Goal: Find contact information: Find contact information

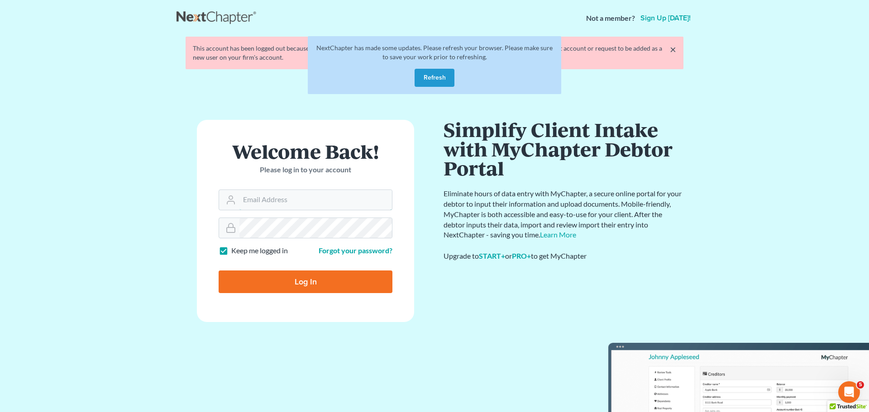
type input "cap@dimentfirm.com"
click at [370, 282] on input "Log In" at bounding box center [306, 282] width 174 height 23
type input "Thinking..."
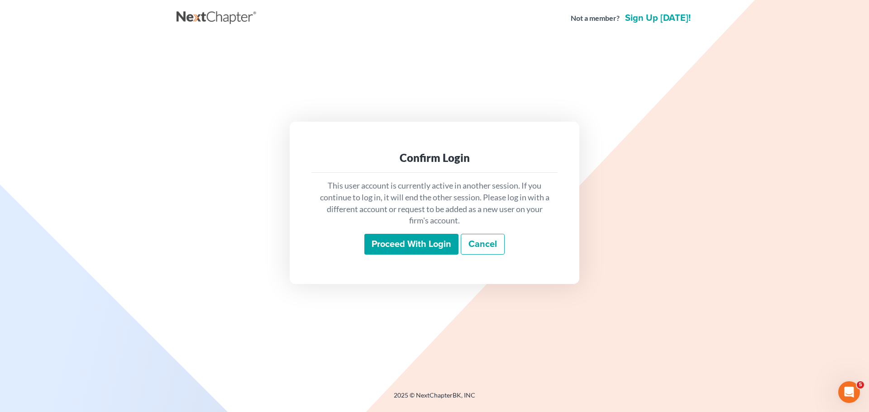
click at [398, 247] on input "Proceed with login" at bounding box center [411, 244] width 94 height 21
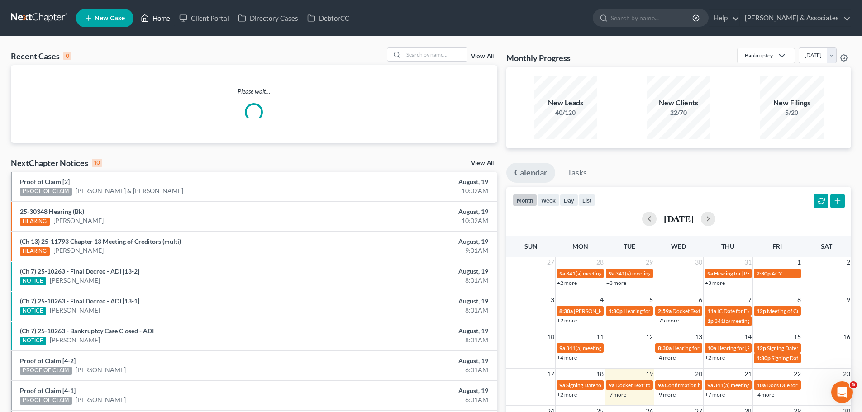
click at [160, 12] on link "Home" at bounding box center [155, 18] width 38 height 16
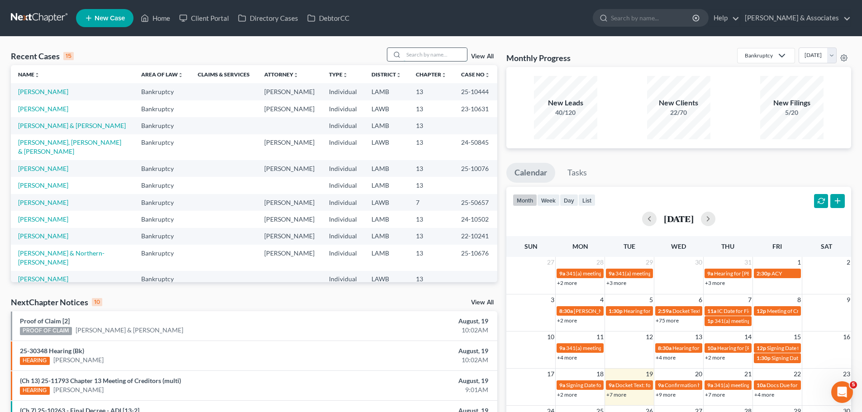
click at [456, 51] on input "search" at bounding box center [435, 54] width 63 height 13
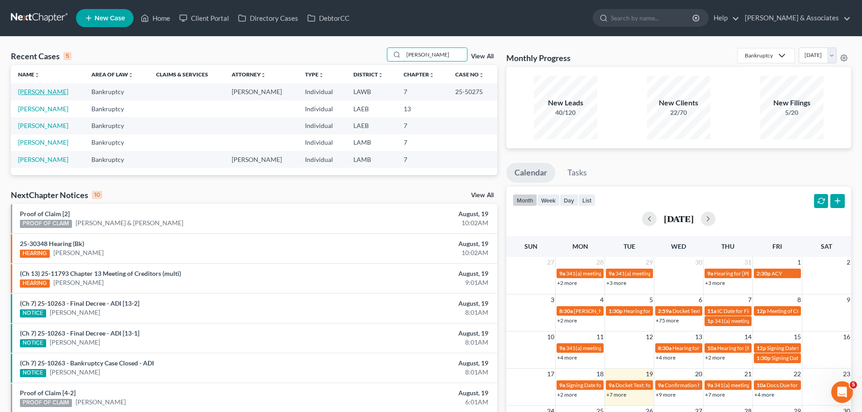
type input "[PERSON_NAME]"
click at [46, 94] on link "[PERSON_NAME]" at bounding box center [43, 92] width 50 height 8
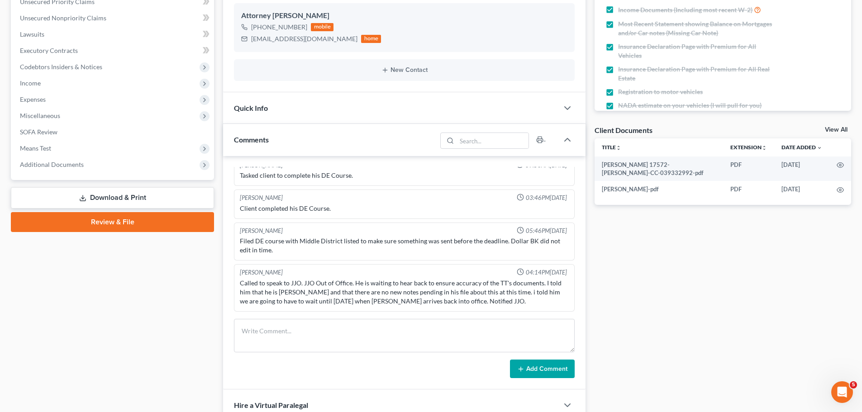
scroll to position [181, 0]
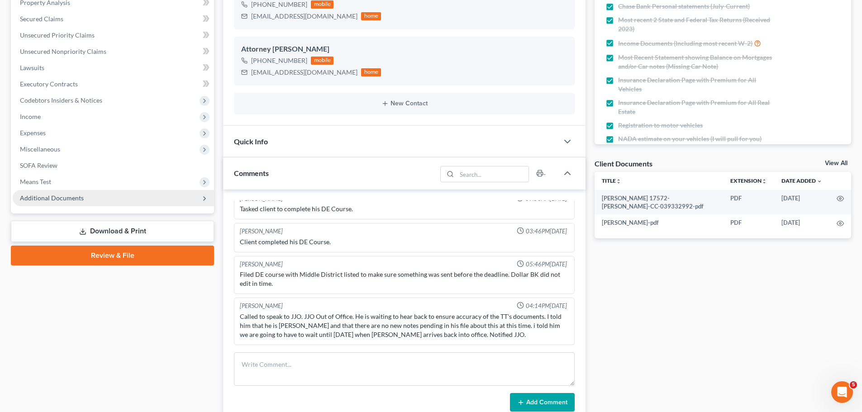
click at [73, 199] on span "Additional Documents" at bounding box center [52, 198] width 64 height 8
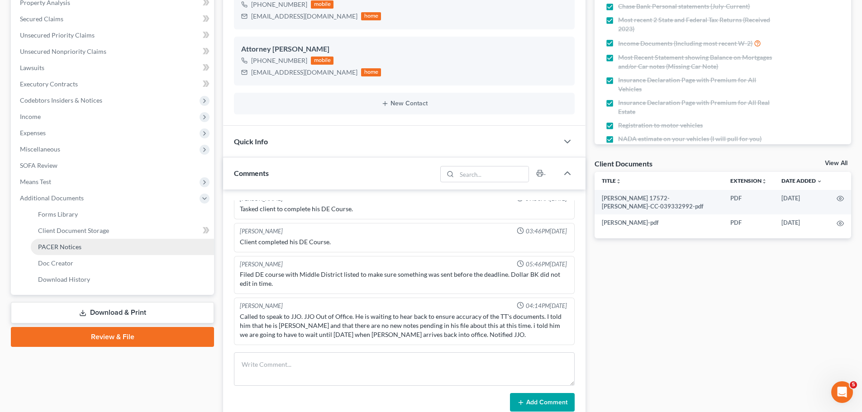
click at [78, 247] on span "PACER Notices" at bounding box center [59, 247] width 43 height 8
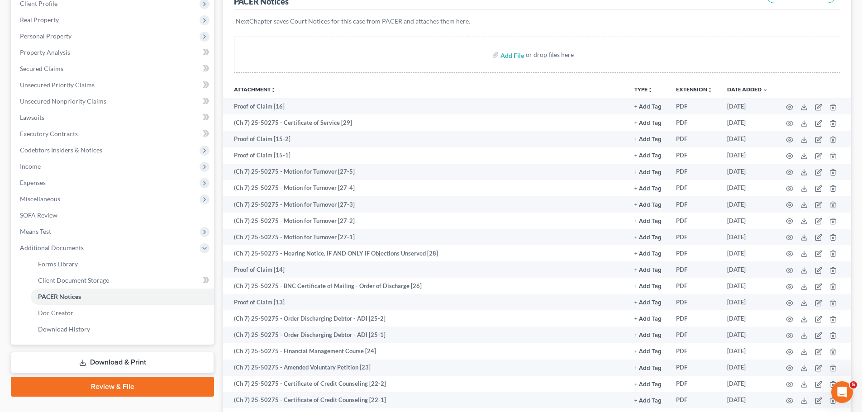
scroll to position [136, 0]
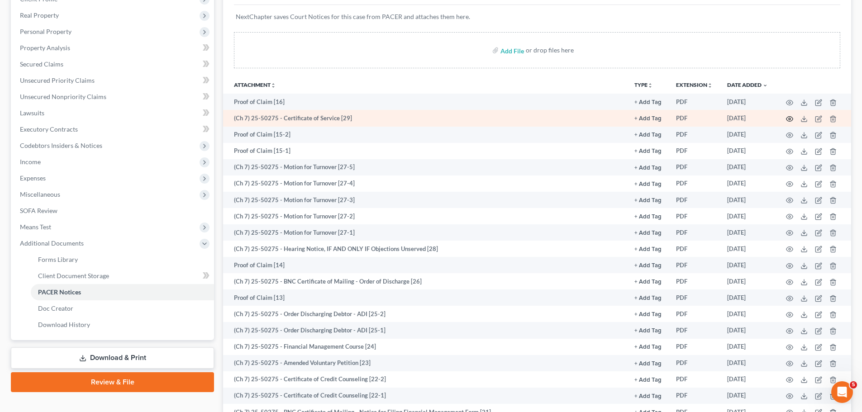
click at [793, 117] on icon "button" at bounding box center [789, 118] width 7 height 7
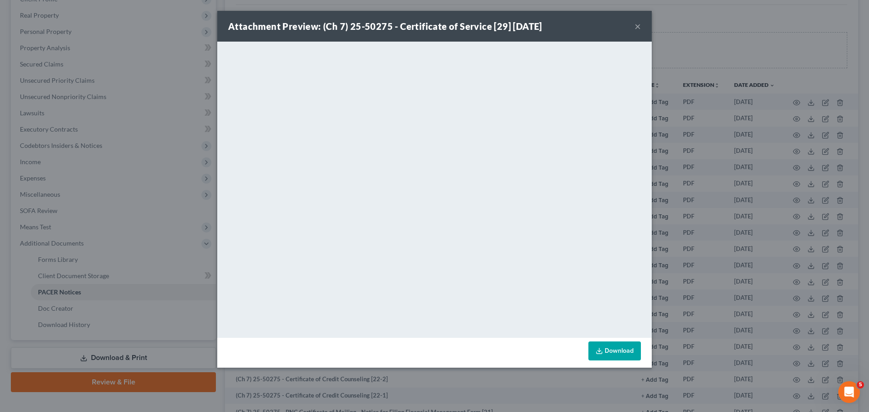
click at [640, 28] on button "×" at bounding box center [637, 26] width 6 height 11
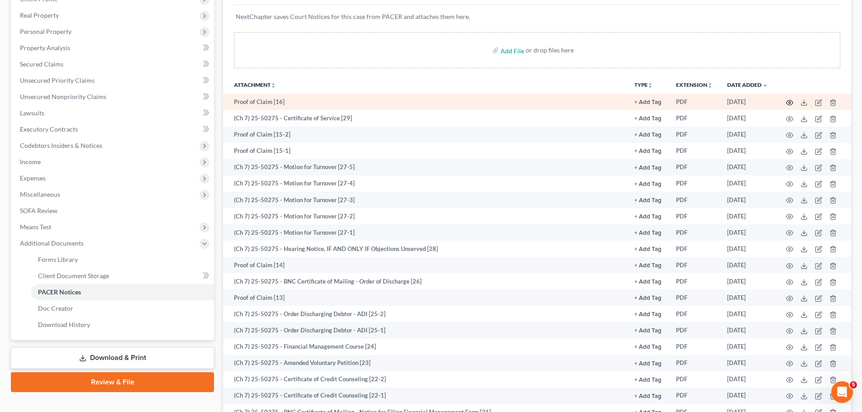
click at [787, 103] on icon "button" at bounding box center [789, 102] width 7 height 5
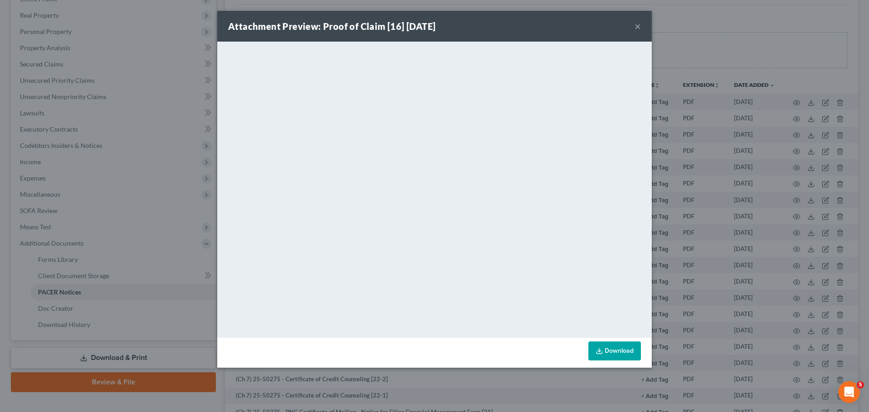
click at [638, 25] on button "×" at bounding box center [637, 26] width 6 height 11
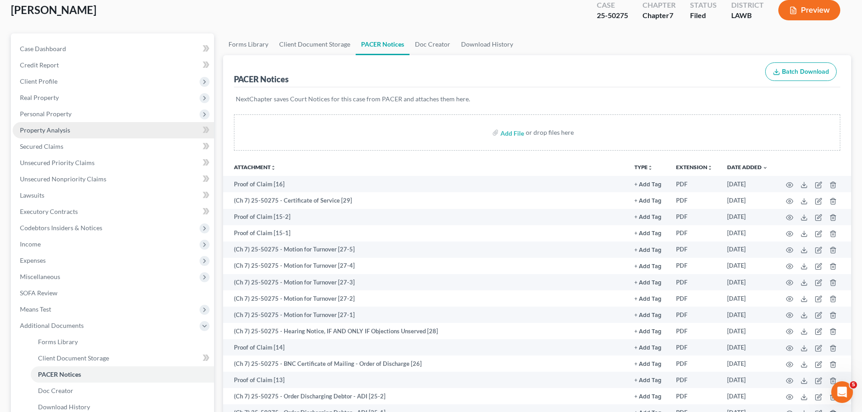
scroll to position [0, 0]
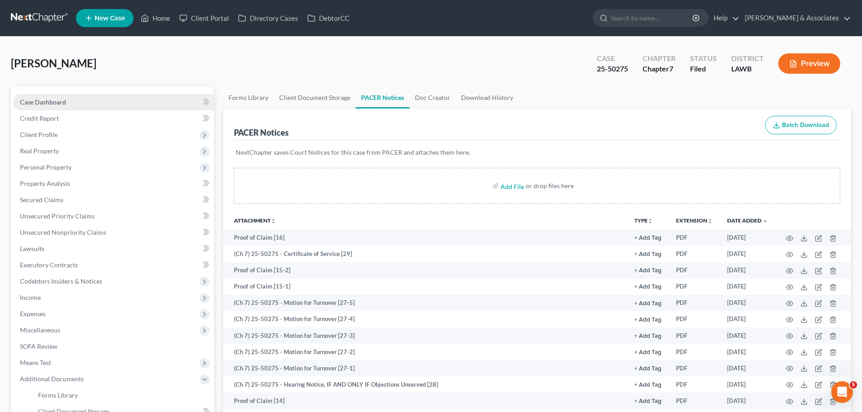
click at [68, 105] on link "Case Dashboard" at bounding box center [113, 102] width 201 height 16
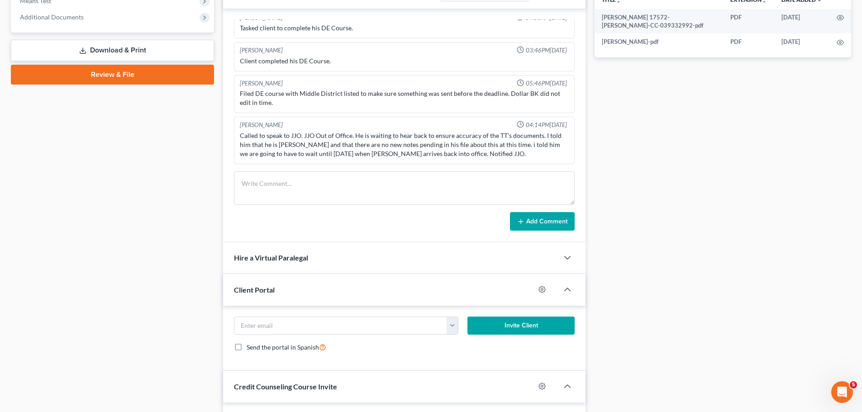
scroll to position [212, 0]
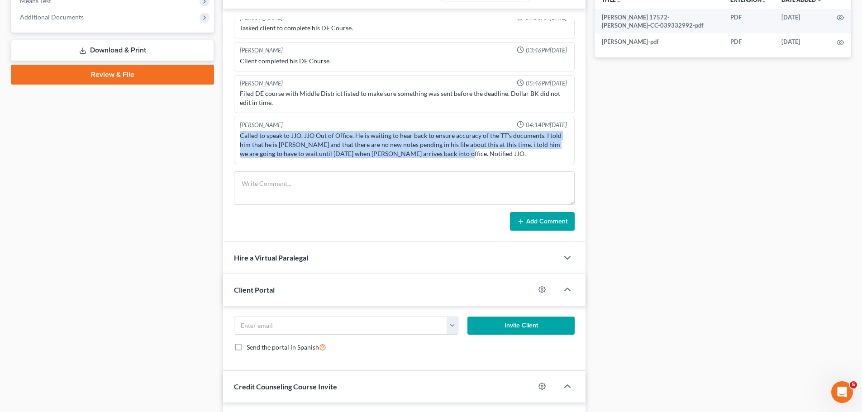
drag, startPoint x: 457, startPoint y: 153, endPoint x: 239, endPoint y: 138, distance: 218.6
click at [239, 138] on div "Called to speak to JJO. JJO Out of Office. He is waiting to hear back to ensure…" at bounding box center [404, 144] width 333 height 31
copy div "Called to speak to JJO. JJO Out of Office. He is waiting to hear back to ensure…"
click at [461, 154] on div "Called to speak to JJO. JJO Out of Office. He is waiting to hear back to ensure…" at bounding box center [404, 144] width 329 height 27
click at [476, 157] on div "Called to speak to JJO. JJO Out of Office. He is waiting to hear back to ensure…" at bounding box center [404, 144] width 329 height 27
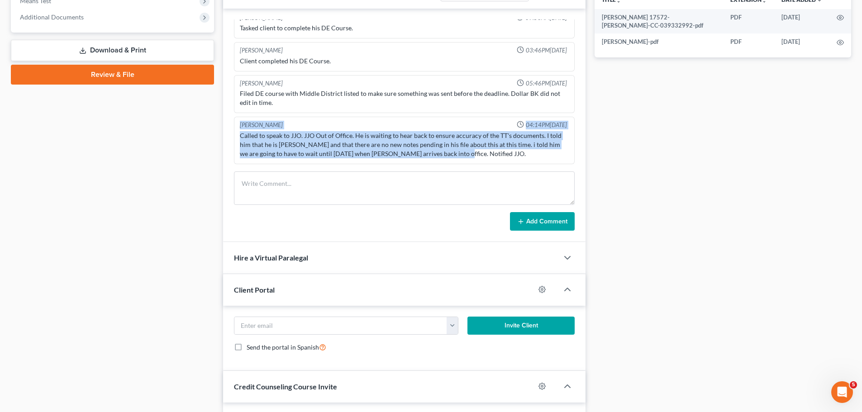
drag, startPoint x: 472, startPoint y: 157, endPoint x: 236, endPoint y: 124, distance: 238.5
click at [236, 124] on div "[PERSON_NAME] 04:14PM[DATE] Called to speak to JJO. JJO Out of Office. He is wa…" at bounding box center [404, 141] width 341 height 48
copy div "[PERSON_NAME] 04:14PM[DATE] Called to speak to JJO. JJO Out of Office. He is wa…"
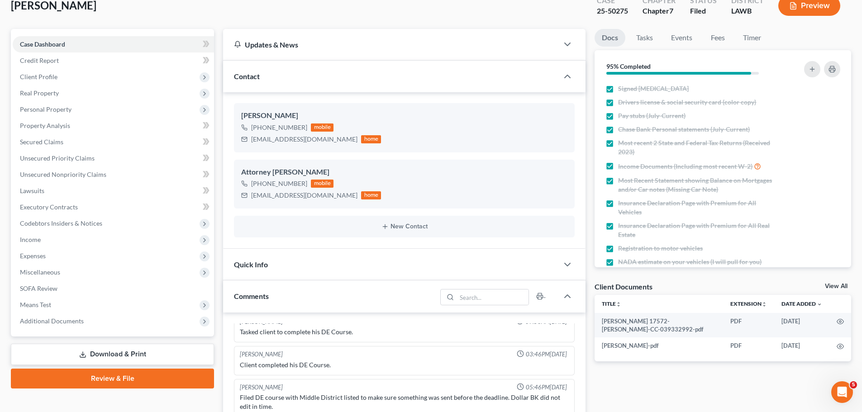
scroll to position [0, 0]
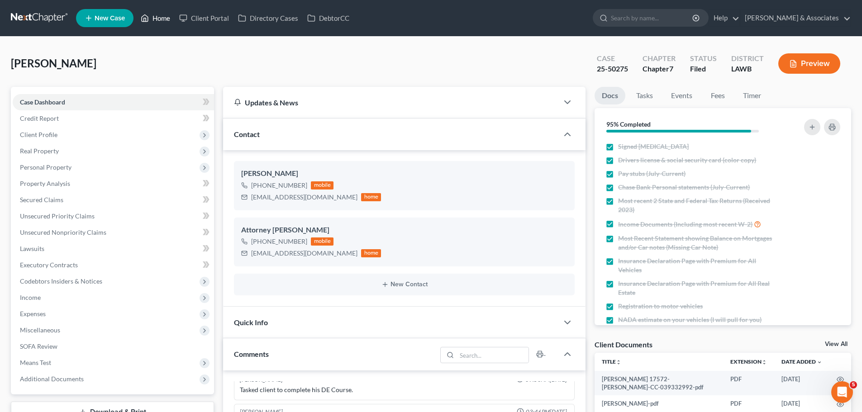
click at [151, 20] on link "Home" at bounding box center [155, 18] width 38 height 16
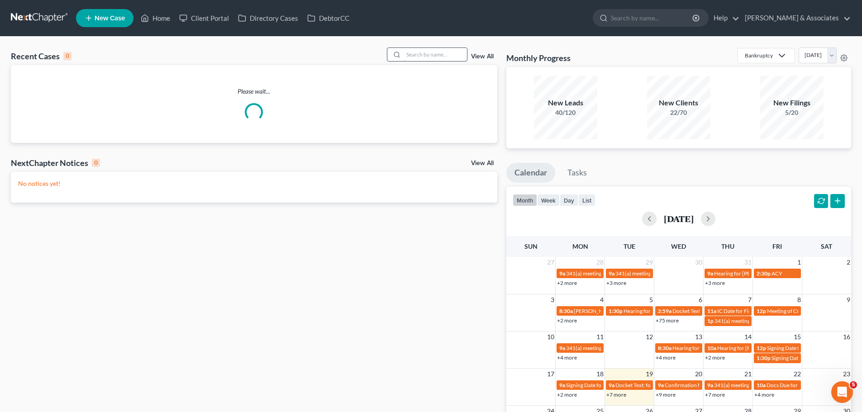
click at [425, 57] on input "search" at bounding box center [435, 54] width 63 height 13
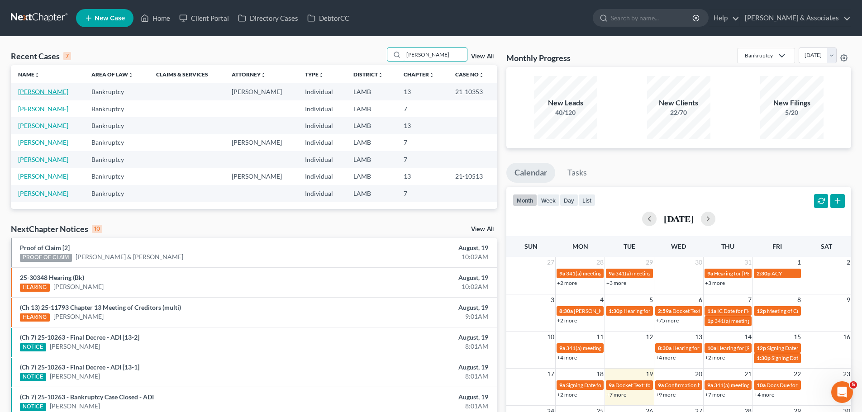
type input "[PERSON_NAME]"
click at [58, 91] on link "[PERSON_NAME]" at bounding box center [43, 92] width 50 height 8
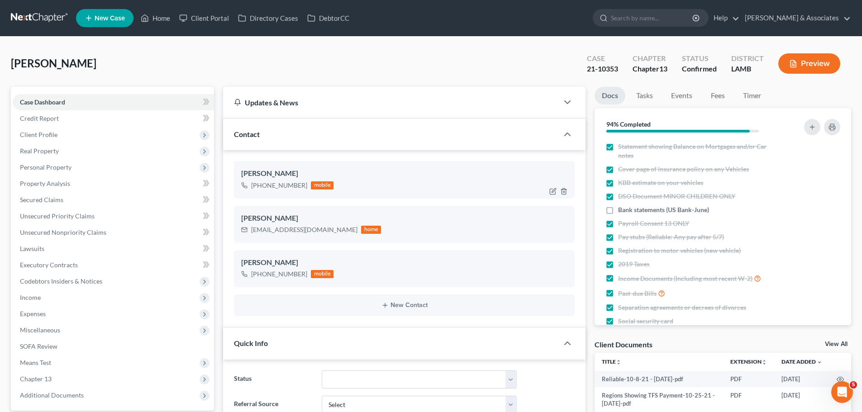
scroll to position [3540, 0]
drag, startPoint x: 261, startPoint y: 188, endPoint x: 303, endPoint y: 186, distance: 42.2
click at [303, 186] on div "[PHONE_NUMBER]" at bounding box center [279, 185] width 56 height 9
copy div "[PHONE_NUMBER]"
click at [167, 13] on link "Home" at bounding box center [155, 18] width 38 height 16
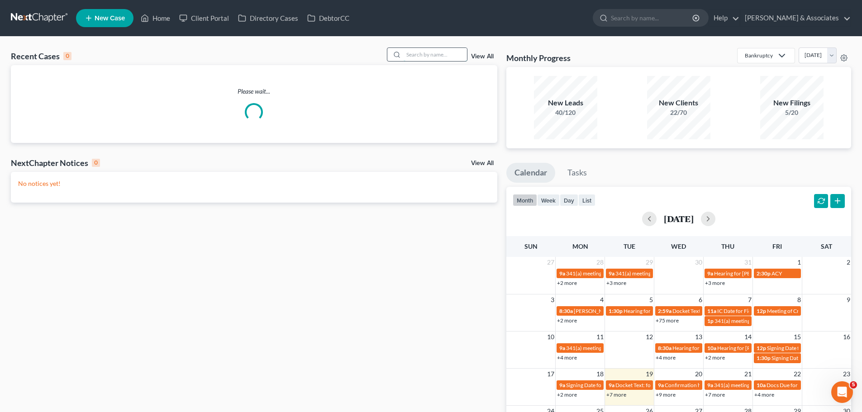
click at [413, 57] on input "search" at bounding box center [435, 54] width 63 height 13
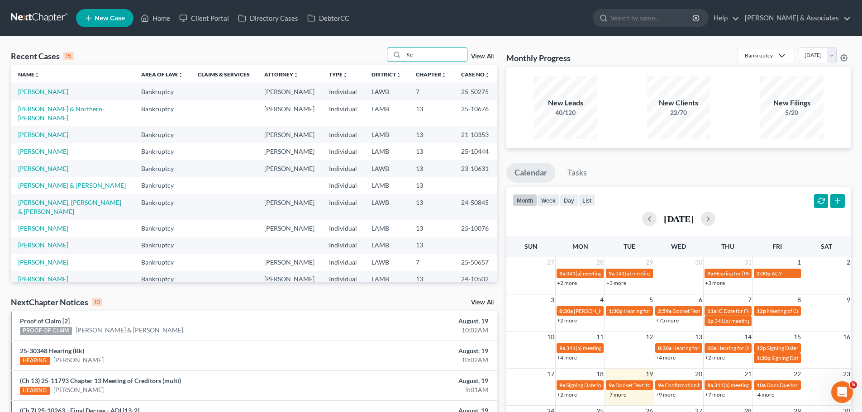
type input "K"
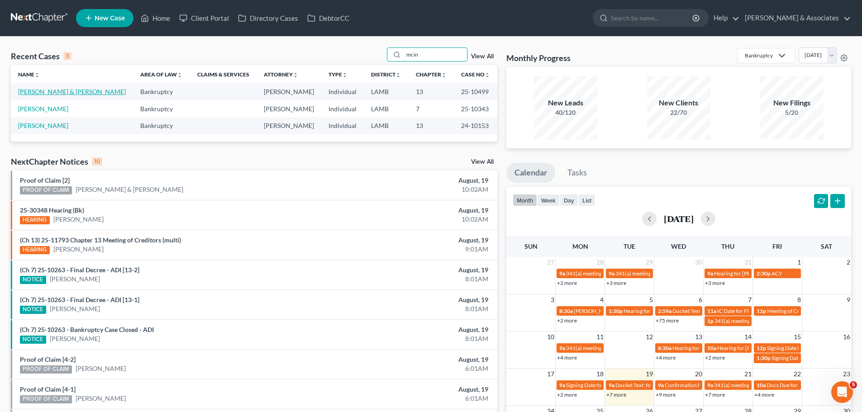
type input "mcin"
click at [74, 92] on link "[PERSON_NAME] & [PERSON_NAME]" at bounding box center [72, 92] width 108 height 8
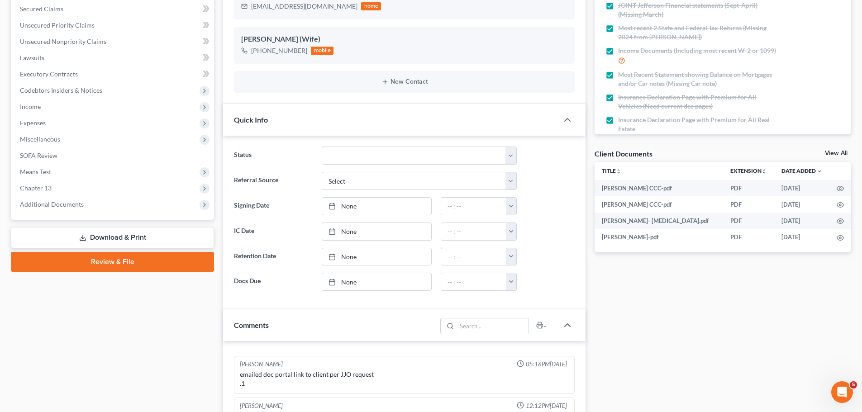
scroll to position [90, 0]
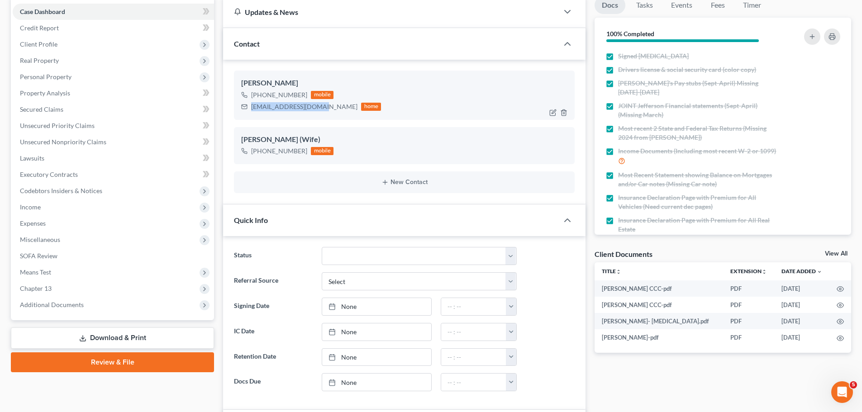
drag, startPoint x: 320, startPoint y: 109, endPoint x: 249, endPoint y: 107, distance: 71.1
click at [249, 107] on div "[EMAIL_ADDRESS][DOMAIN_NAME] home" at bounding box center [311, 107] width 140 height 12
copy div "[EMAIL_ADDRESS][DOMAIN_NAME]"
drag, startPoint x: 259, startPoint y: 93, endPoint x: 303, endPoint y: 97, distance: 43.6
click at [303, 97] on div "[PHONE_NUMBER]" at bounding box center [279, 94] width 56 height 9
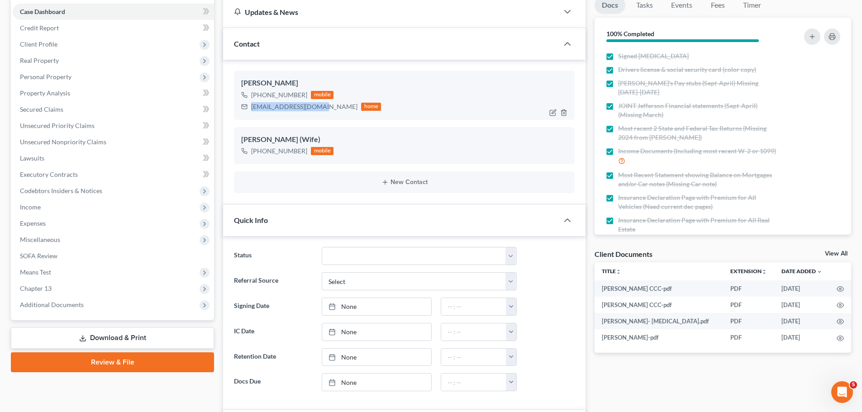
copy div "[PHONE_NUMBER]"
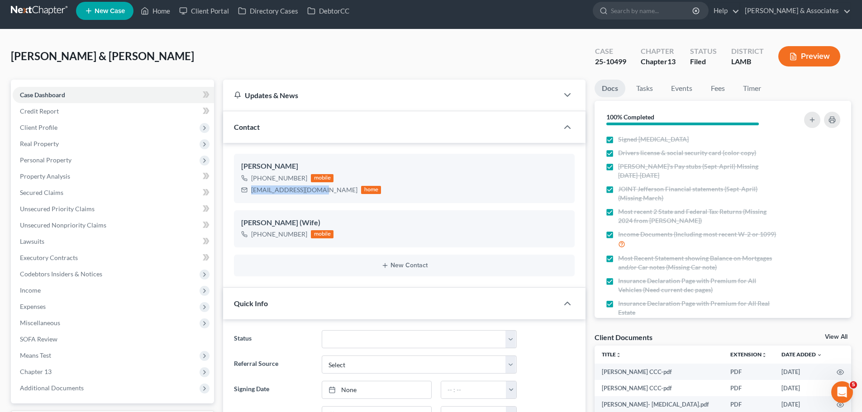
scroll to position [0, 0]
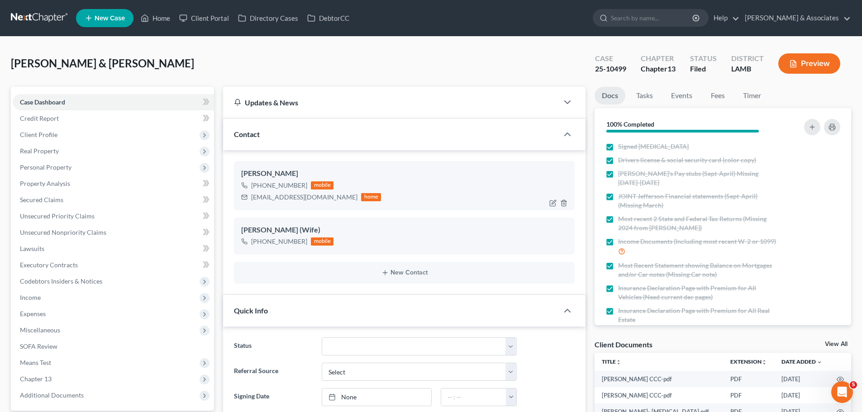
click at [432, 172] on div "[PERSON_NAME]" at bounding box center [404, 173] width 326 height 11
click at [151, 16] on link "Home" at bounding box center [155, 18] width 38 height 16
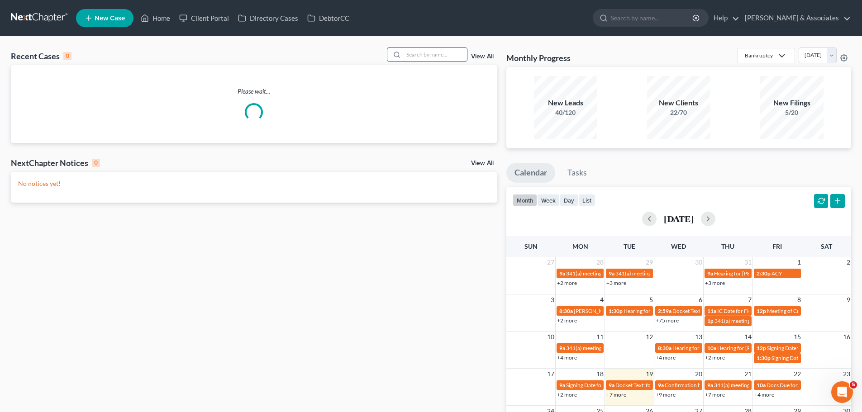
click at [429, 56] on input "search" at bounding box center [435, 54] width 63 height 13
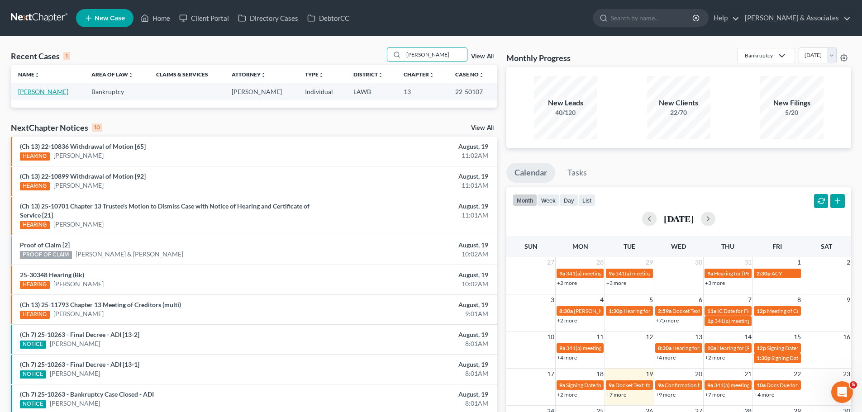
type input "[PERSON_NAME]"
click at [38, 88] on link "[PERSON_NAME]" at bounding box center [43, 92] width 50 height 8
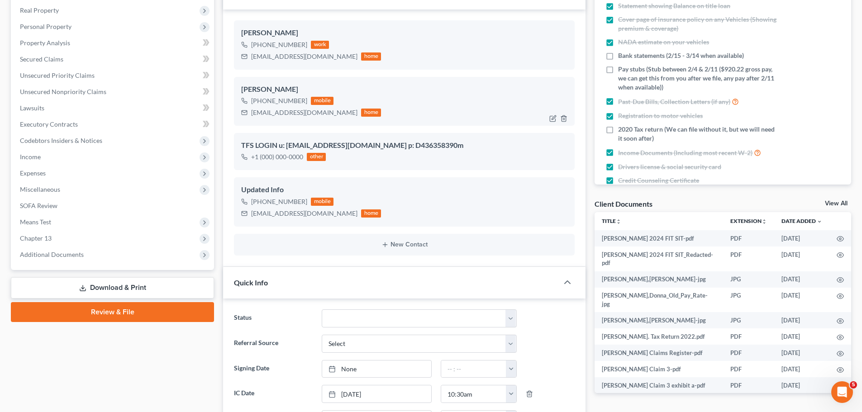
scroll to position [181, 0]
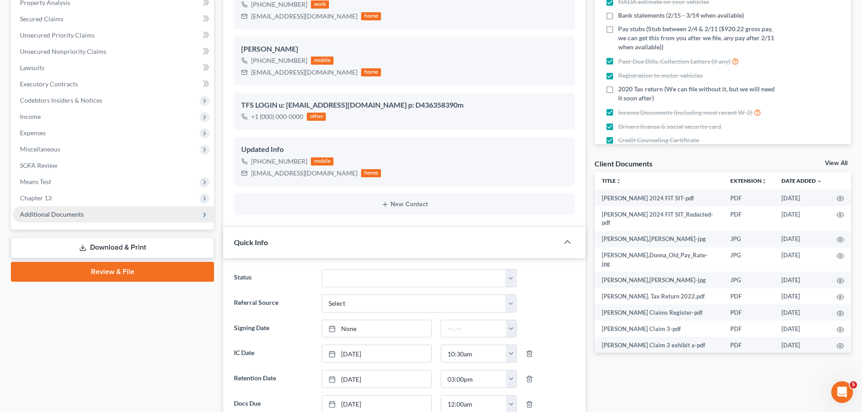
click at [76, 211] on span "Additional Documents" at bounding box center [52, 214] width 64 height 8
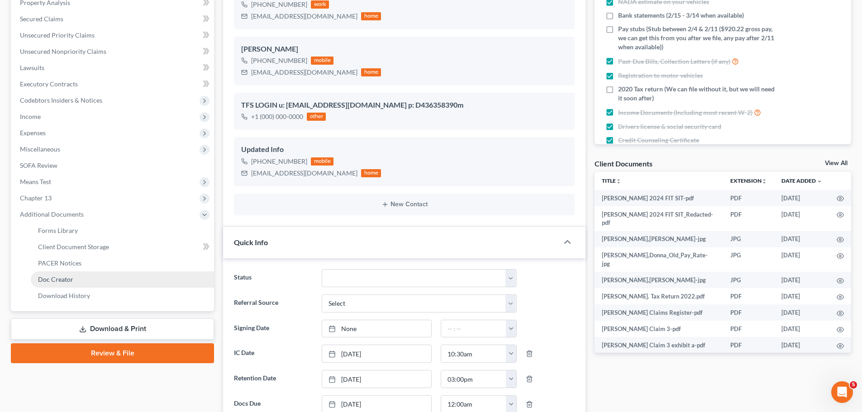
click at [93, 278] on link "Doc Creator" at bounding box center [122, 279] width 183 height 16
click at [93, 278] on ul "Forms Library Client Document Storage PACER Notices Doc Form Fields Doc Creator…" at bounding box center [113, 263] width 201 height 81
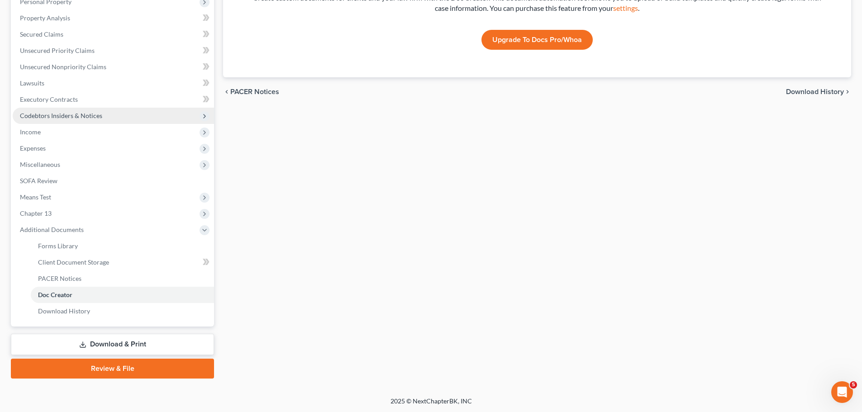
scroll to position [167, 0]
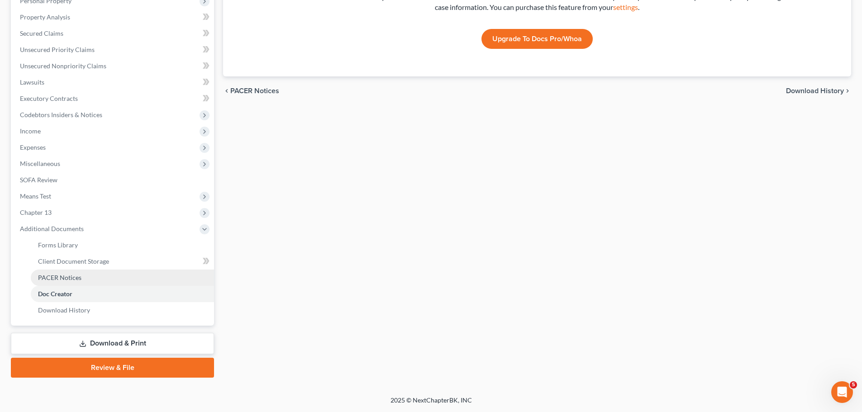
click at [67, 280] on span "PACER Notices" at bounding box center [59, 278] width 43 height 8
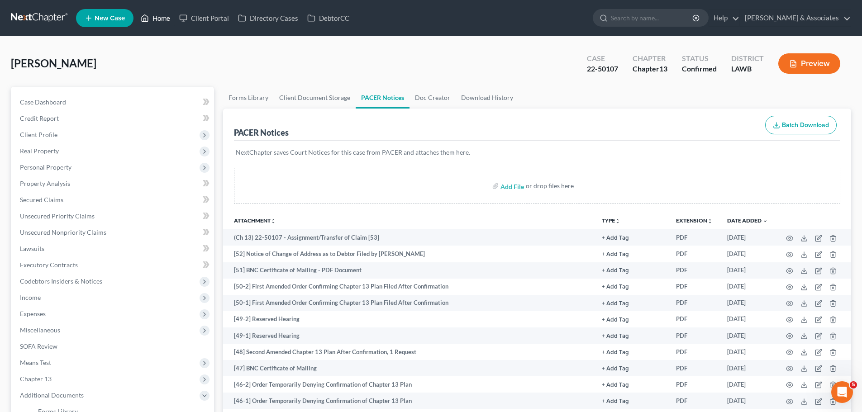
click at [161, 17] on link "Home" at bounding box center [155, 18] width 38 height 16
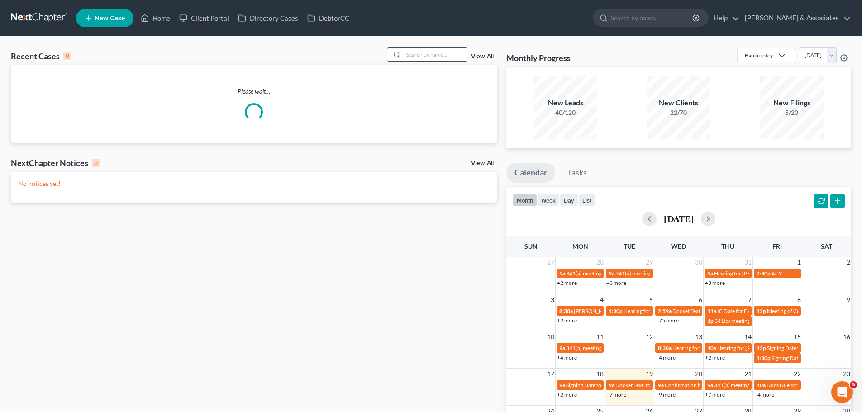
click at [424, 55] on input "search" at bounding box center [435, 54] width 63 height 13
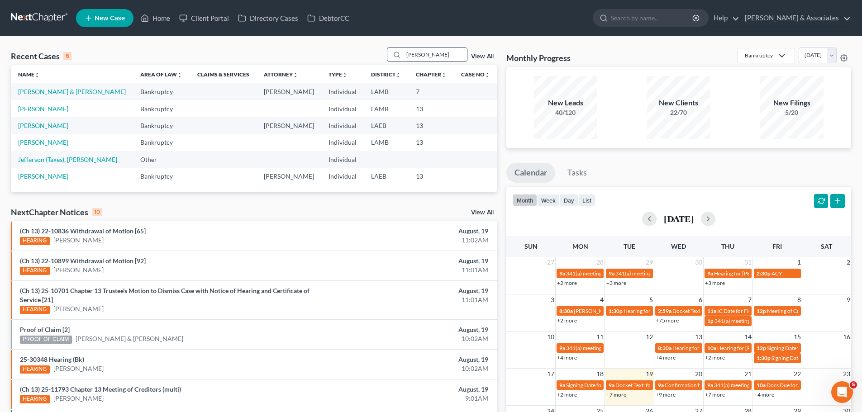
click at [443, 53] on input "[PERSON_NAME]" at bounding box center [435, 54] width 63 height 13
type input "t"
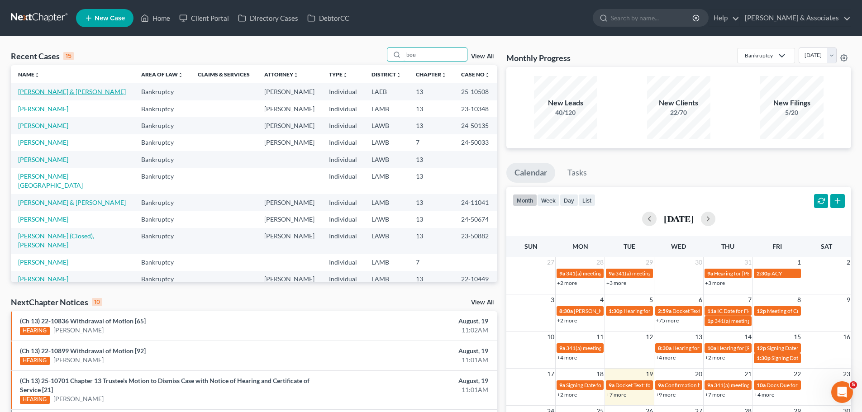
type input "bou"
click at [55, 93] on link "[PERSON_NAME] & [PERSON_NAME]" at bounding box center [72, 92] width 108 height 8
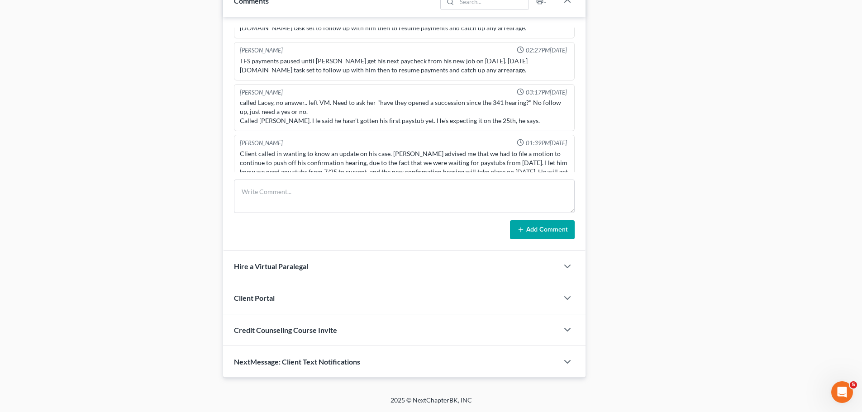
scroll to position [1471, 0]
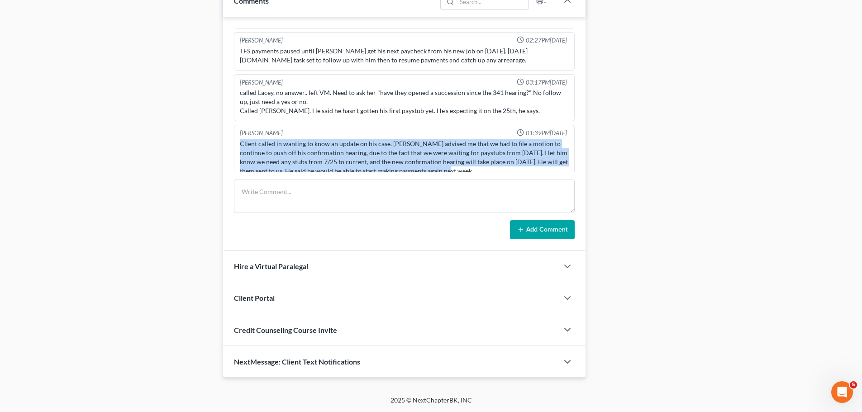
drag, startPoint x: 457, startPoint y: 163, endPoint x: 239, endPoint y: 134, distance: 219.5
click at [239, 138] on div "Client called in wanting to know an update on his case. [PERSON_NAME] advised m…" at bounding box center [404, 158] width 333 height 40
copy div "Client called in wanting to know an update on his case. [PERSON_NAME] advised m…"
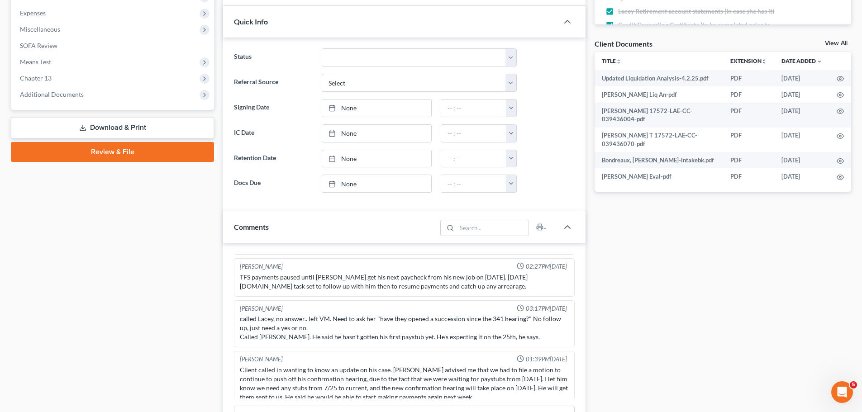
drag, startPoint x: 157, startPoint y: 162, endPoint x: 148, endPoint y: 164, distance: 9.2
click at [157, 162] on div "Case Dashboard Payments Invoices Payments Payments Credit Report Client Profile" at bounding box center [112, 195] width 212 height 818
click at [132, 343] on div "Case Dashboard Payments Invoices Payments Payments Credit Report Client Profile" at bounding box center [112, 195] width 212 height 818
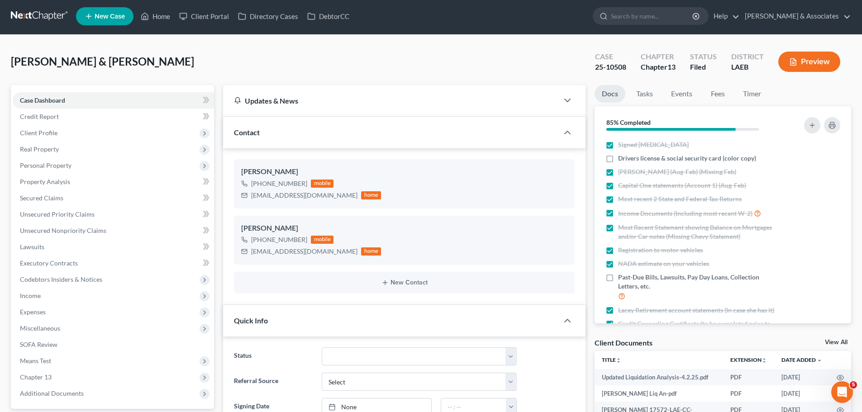
scroll to position [0, 0]
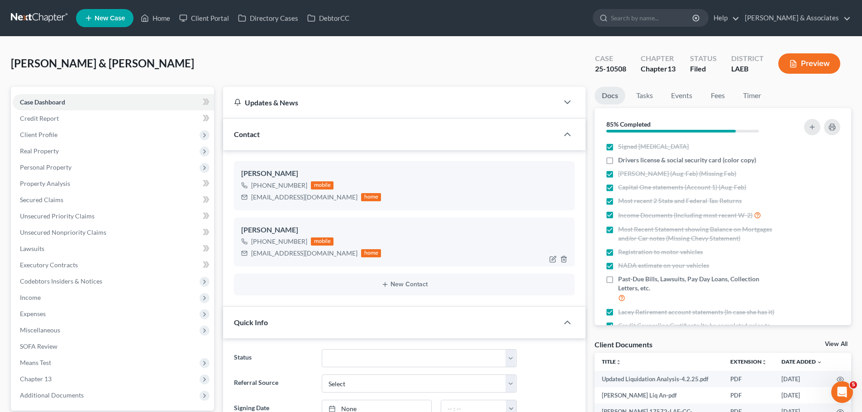
drag, startPoint x: 261, startPoint y: 239, endPoint x: 304, endPoint y: 243, distance: 43.1
click at [304, 243] on div "[PHONE_NUMBER]" at bounding box center [279, 241] width 56 height 9
copy div "[PHONE_NUMBER]"
click at [471, 243] on div "[PHONE_NUMBER] mobile [EMAIL_ADDRESS][DOMAIN_NAME] home" at bounding box center [404, 248] width 326 height 24
drag, startPoint x: 251, startPoint y: 255, endPoint x: 335, endPoint y: 253, distance: 84.6
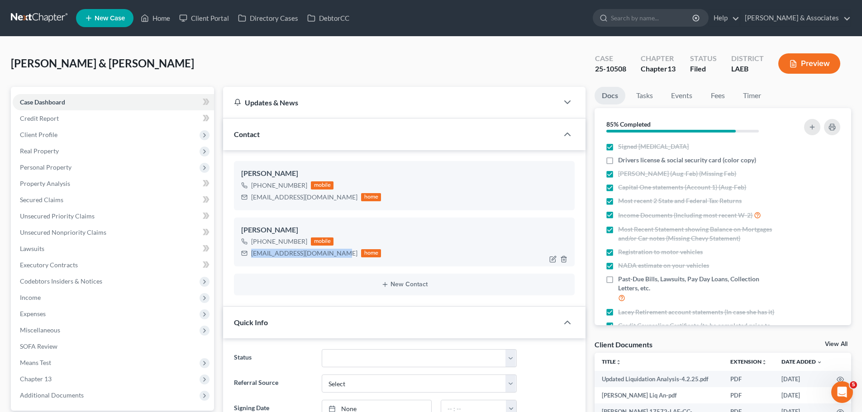
click at [335, 253] on div "[EMAIL_ADDRESS][DOMAIN_NAME] home" at bounding box center [311, 253] width 140 height 12
copy div "[EMAIL_ADDRESS][DOMAIN_NAME]"
